Goal: Task Accomplishment & Management: Complete application form

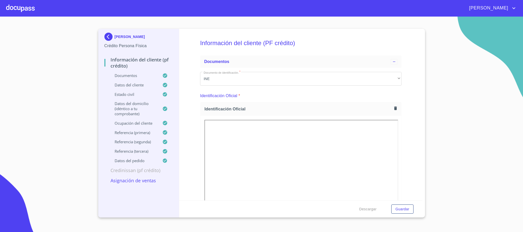
scroll to position [306, 0]
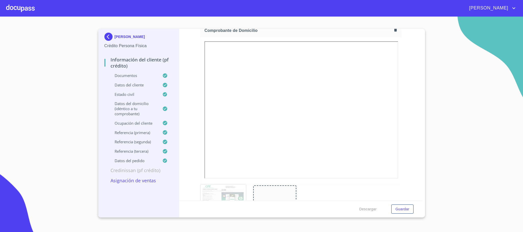
click at [21, 9] on div at bounding box center [20, 8] width 29 height 16
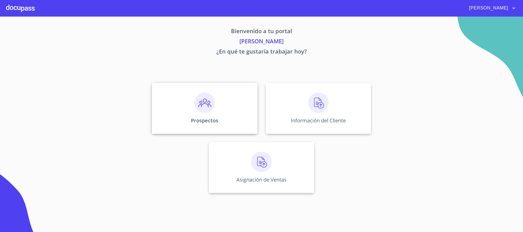
click at [197, 110] on img at bounding box center [204, 103] width 20 height 20
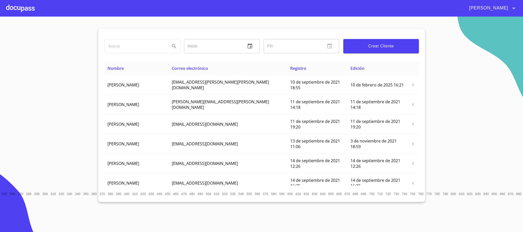
click at [145, 47] on input "search" at bounding box center [135, 46] width 61 height 14
type input "taxes"
click at [376, 47] on span "Crear Cliente" at bounding box center [380, 46] width 67 height 7
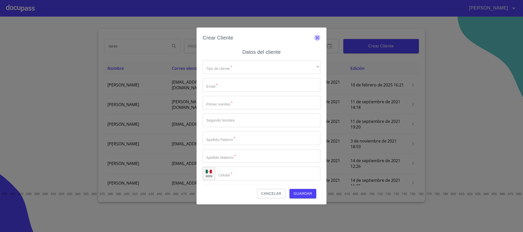
click at [318, 41] on icon "button" at bounding box center [317, 38] width 6 height 6
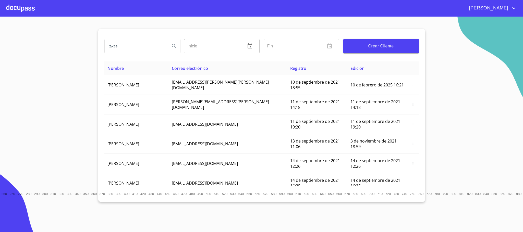
click at [175, 45] on icon "Search" at bounding box center [174, 46] width 6 height 6
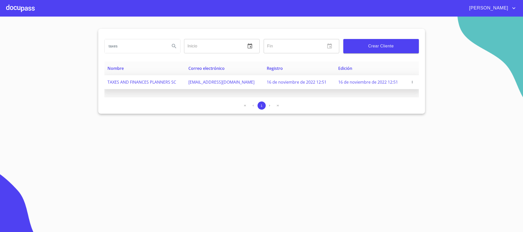
click at [411, 81] on icon "button" at bounding box center [412, 82] width 4 height 4
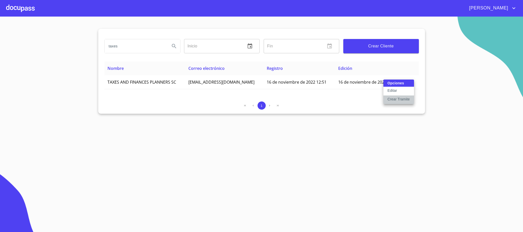
click at [393, 97] on p "Crear Tramite" at bounding box center [398, 99] width 22 height 5
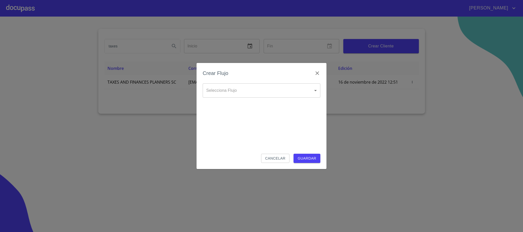
click at [231, 94] on body "[PERSON_NAME] taxes Inicio ​ Fin ​ Crear Cliente Nombre Correo electrónico Regi…" at bounding box center [261, 116] width 523 height 232
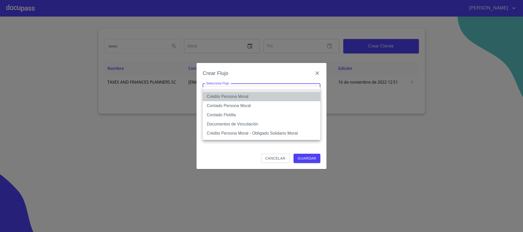
click at [224, 95] on li "Crédito Persona Moral" at bounding box center [262, 96] width 118 height 9
type input "614ae8207e49d67341f8d0cd"
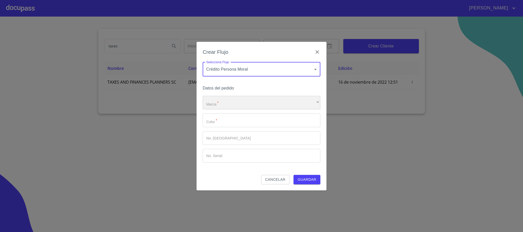
click at [230, 103] on div "​" at bounding box center [262, 103] width 118 height 14
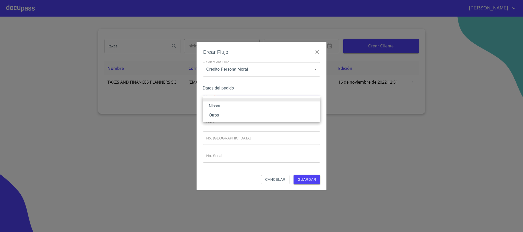
click at [229, 106] on li "Nissan" at bounding box center [262, 106] width 118 height 9
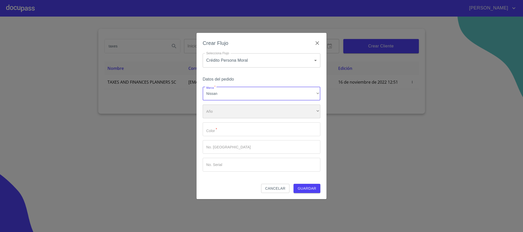
click at [241, 117] on div "​" at bounding box center [262, 112] width 118 height 14
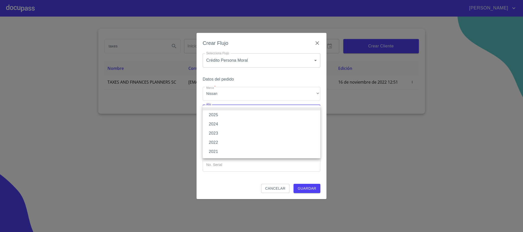
click at [233, 125] on li "2024" at bounding box center [262, 124] width 118 height 9
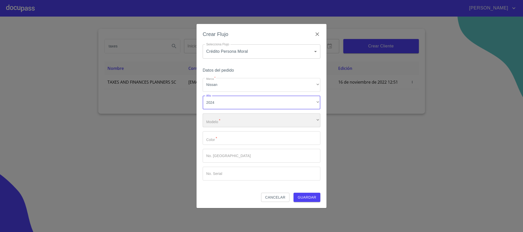
click at [236, 125] on div "​" at bounding box center [262, 121] width 118 height 14
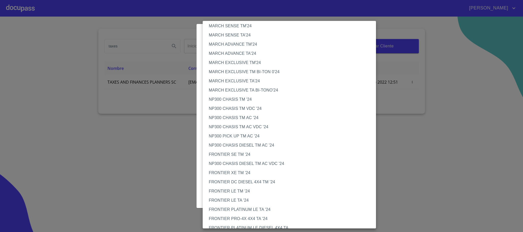
scroll to position [153, 0]
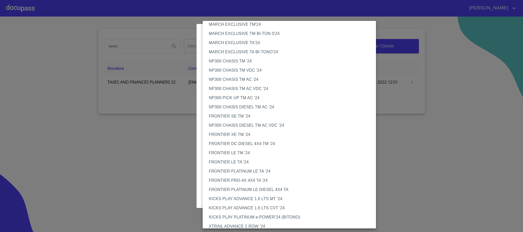
click at [227, 172] on li "FRONTIER PLATINUM LE TA '24" at bounding box center [292, 171] width 179 height 9
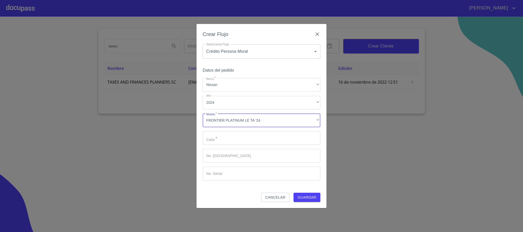
click at [212, 136] on input "Marca   *" at bounding box center [262, 138] width 118 height 14
type input "ROJO"
click at [304, 196] on span "Guardar" at bounding box center [306, 197] width 19 height 6
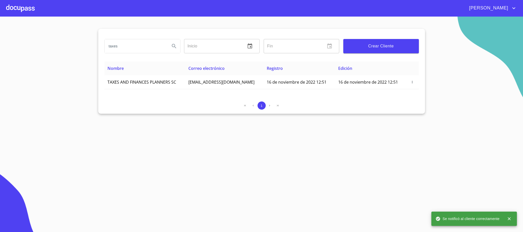
click at [19, 5] on div at bounding box center [20, 8] width 29 height 16
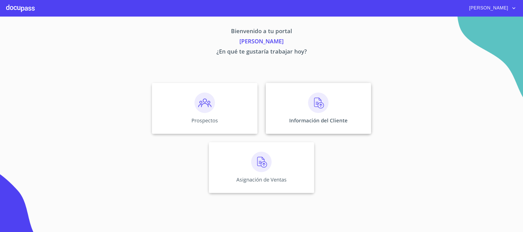
click at [314, 110] on img at bounding box center [318, 103] width 20 height 20
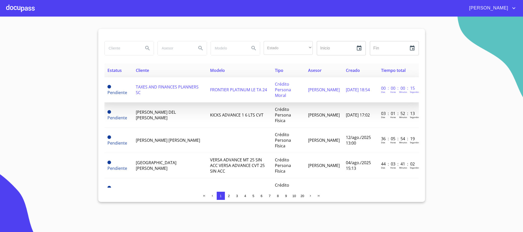
click at [158, 87] on span "TAXES AND FINANCES PLANNERS SC" at bounding box center [167, 89] width 63 height 11
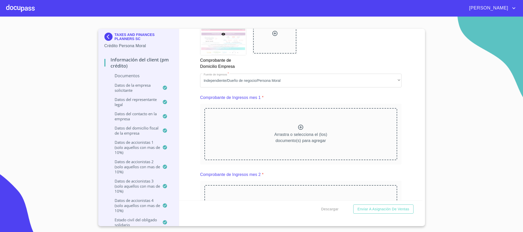
scroll to position [344, 0]
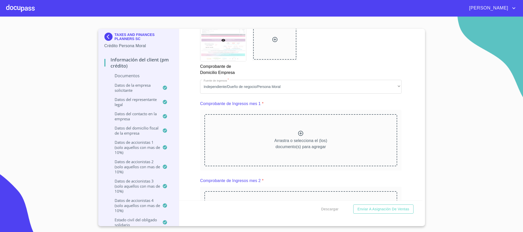
click at [503, 8] on span "[PERSON_NAME]" at bounding box center [487, 8] width 45 height 8
click at [508, 12] on li "Salir" at bounding box center [508, 10] width 17 height 9
